Goal: Task Accomplishment & Management: Manage account settings

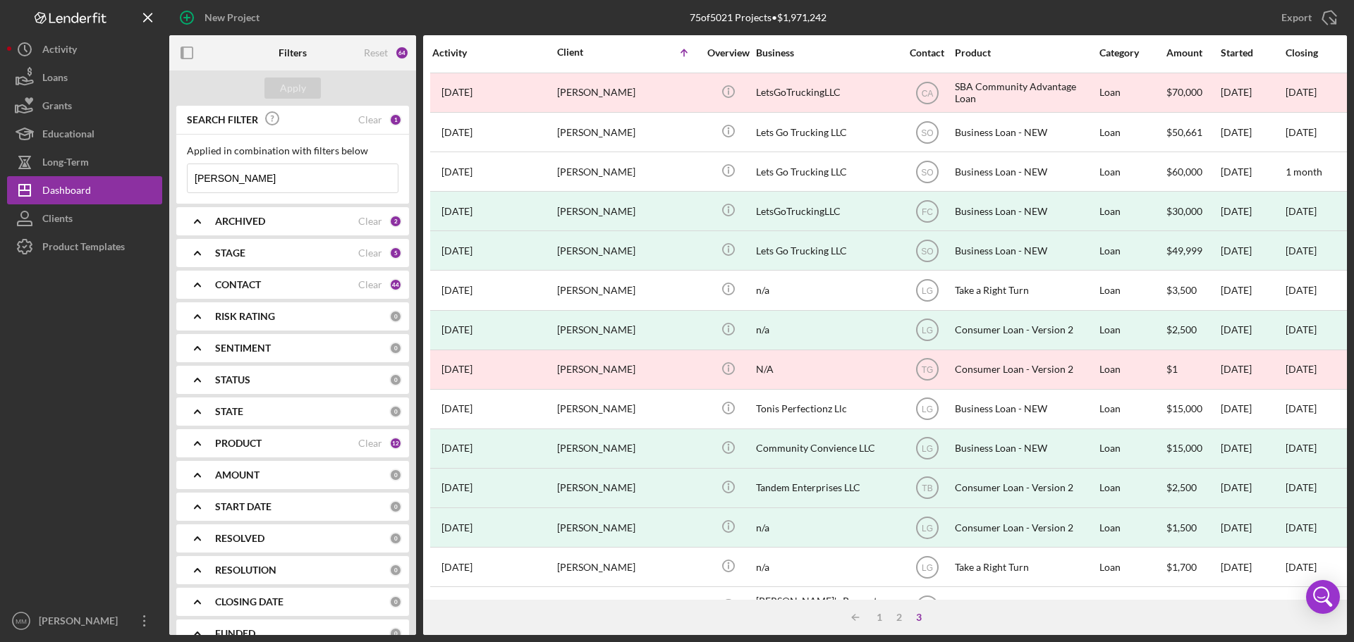
scroll to position [125, 0]
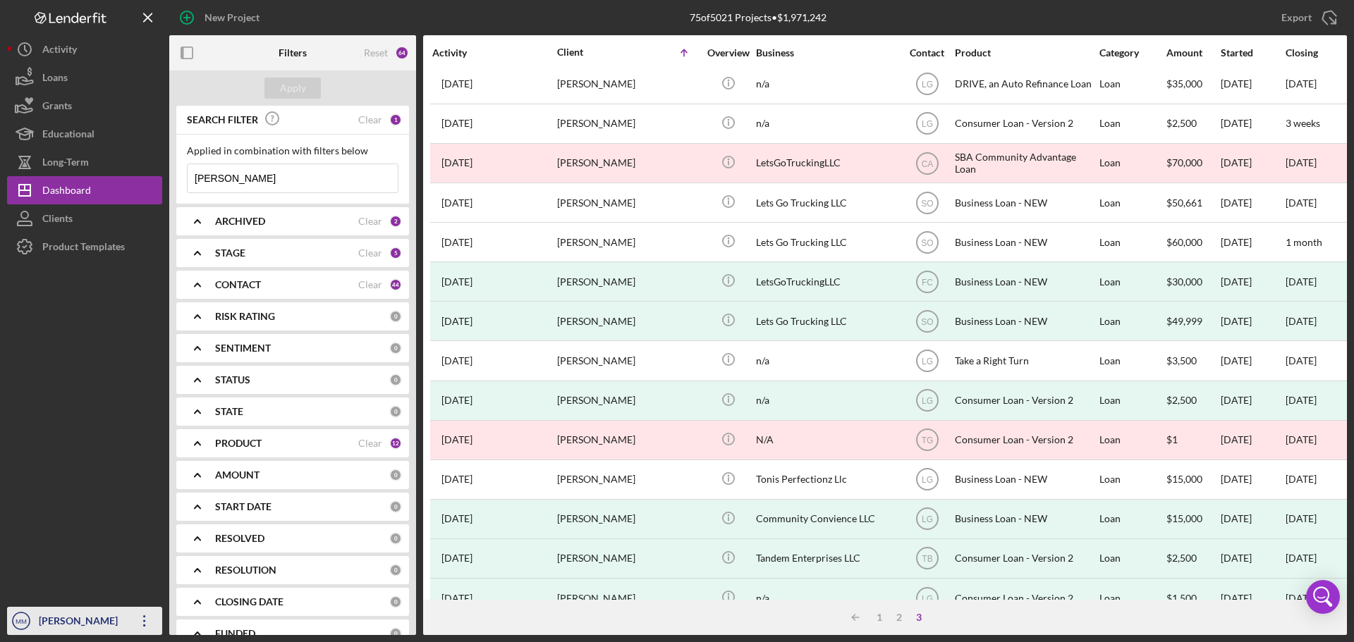
click at [145, 618] on icon "button" at bounding box center [144, 621] width 2 height 11
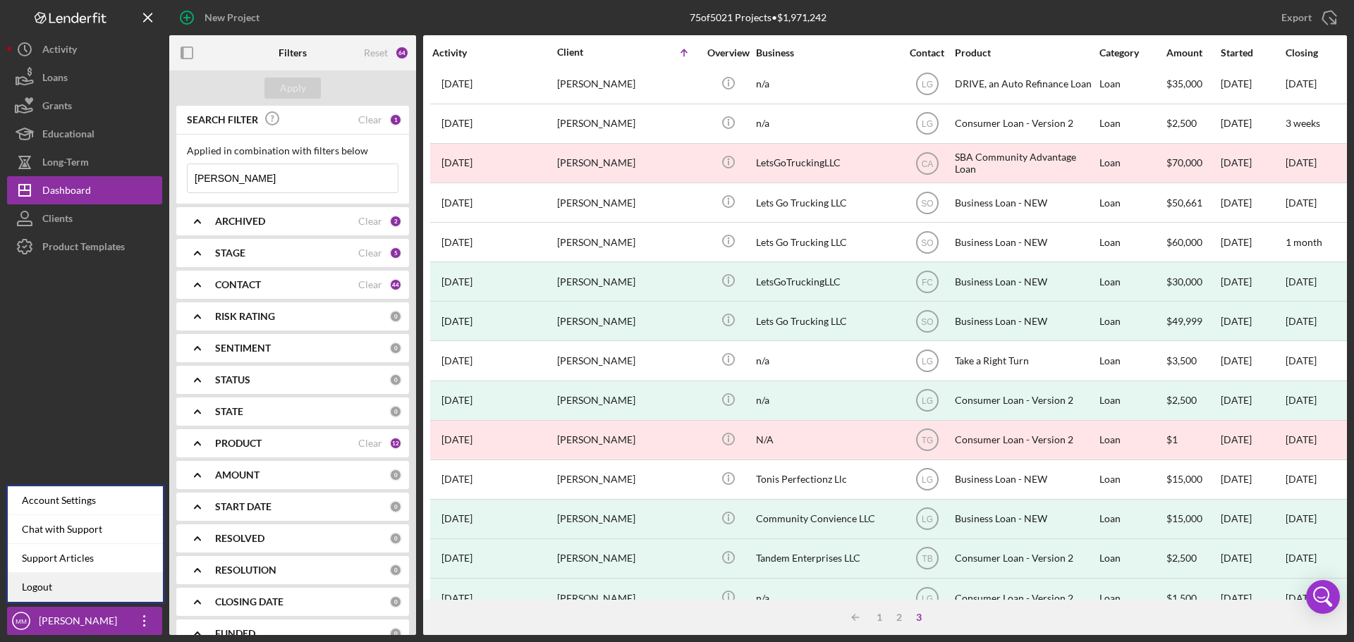
click at [87, 592] on link "Logout" at bounding box center [85, 587] width 155 height 29
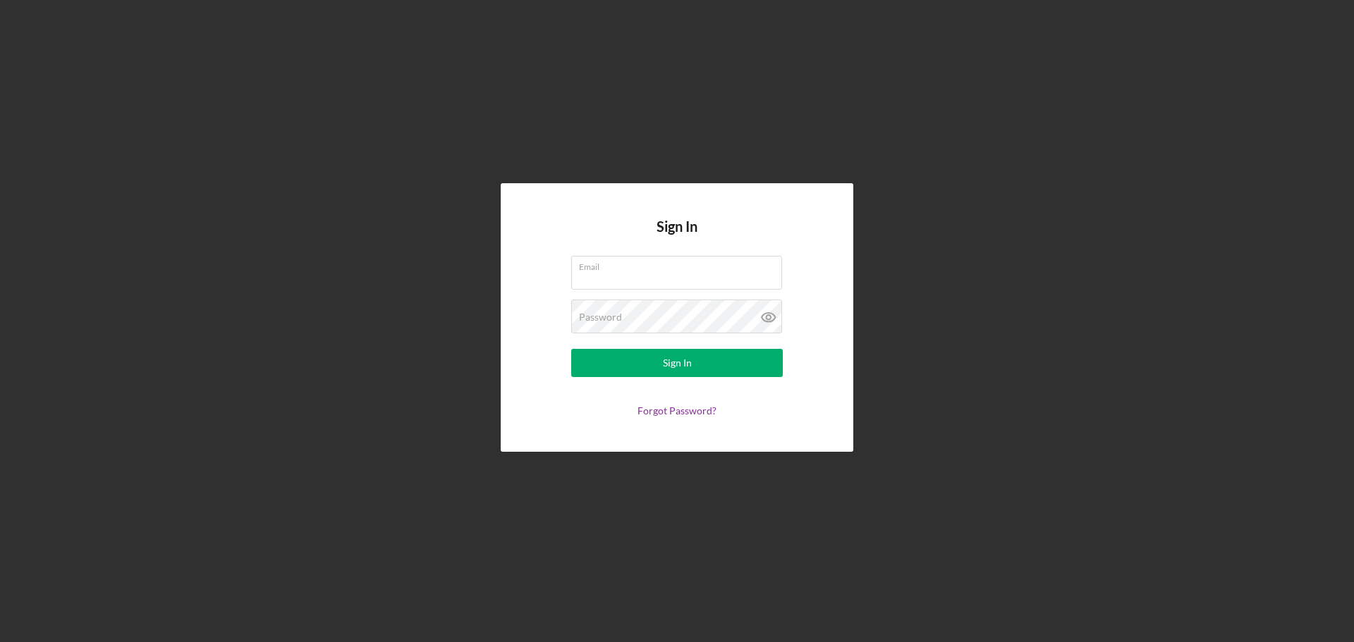
type input "[EMAIL_ADDRESS][DOMAIN_NAME]"
